Goal: Book appointment/travel/reservation

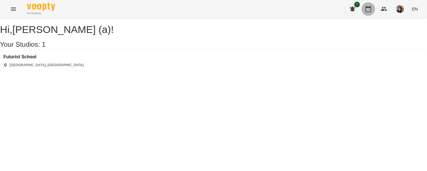
click at [374, 6] on button "button" at bounding box center [369, 9] width 14 height 14
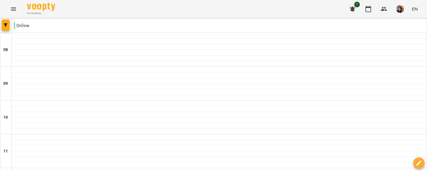
scroll to position [301, 0]
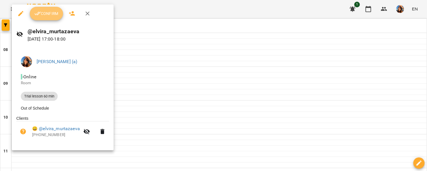
click at [39, 11] on icon "button" at bounding box center [37, 13] width 7 height 7
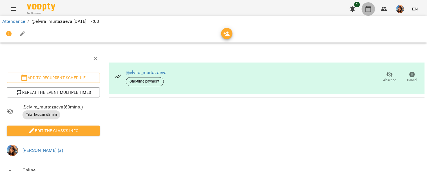
click at [371, 9] on icon "button" at bounding box center [368, 9] width 7 height 7
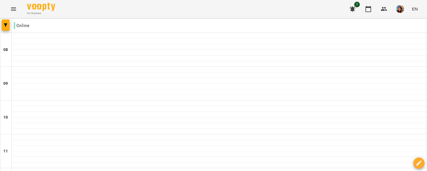
scroll to position [297, 0]
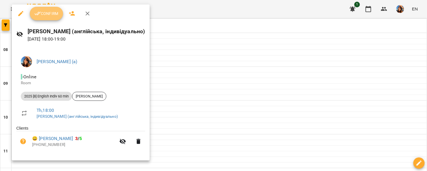
click at [43, 18] on button "Confirm" at bounding box center [46, 14] width 33 height 14
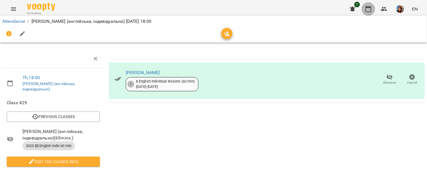
click at [370, 5] on button "button" at bounding box center [369, 9] width 14 height 14
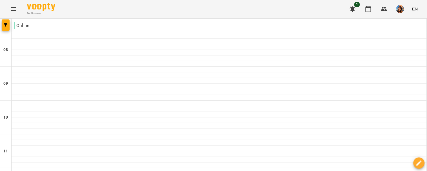
scroll to position [332, 0]
